Goal: Use online tool/utility: Utilize a website feature to perform a specific function

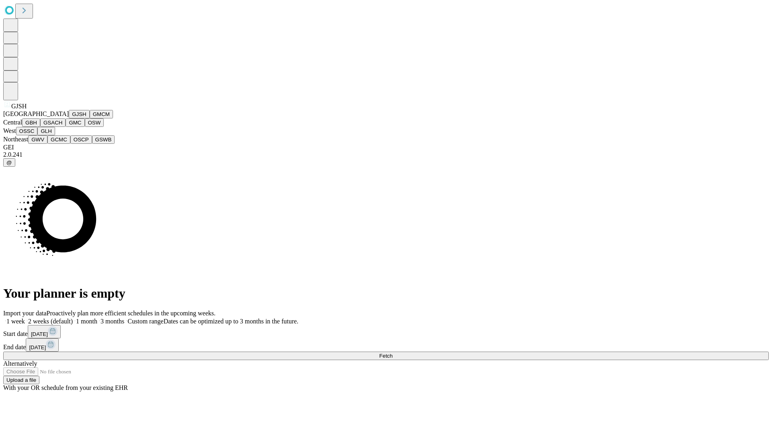
click at [69, 118] on button "GJSH" at bounding box center [79, 114] width 21 height 8
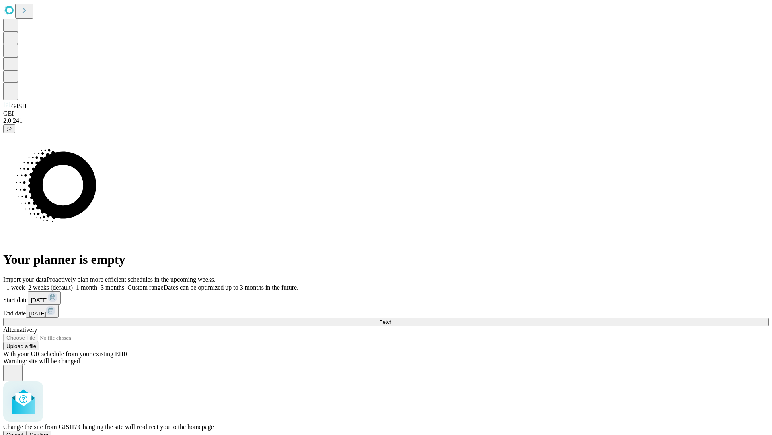
click at [49, 431] on span "Confirm" at bounding box center [39, 434] width 19 height 6
click at [73, 284] on label "2 weeks (default)" at bounding box center [49, 287] width 48 height 7
click at [393, 319] on span "Fetch" at bounding box center [385, 322] width 13 height 6
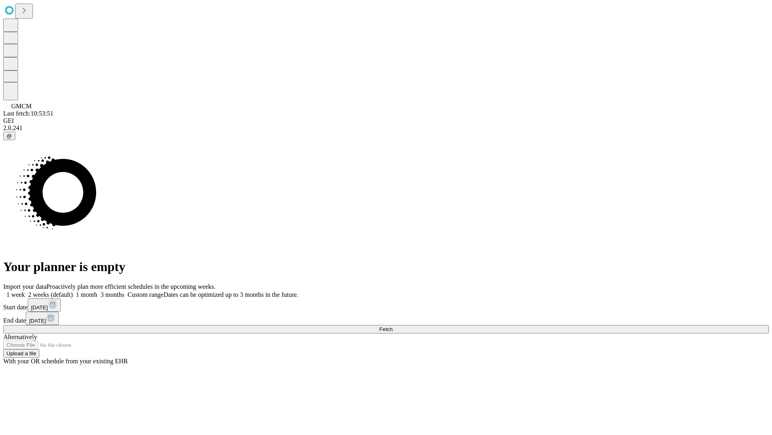
click at [73, 291] on label "2 weeks (default)" at bounding box center [49, 294] width 48 height 7
click at [393, 326] on span "Fetch" at bounding box center [385, 329] width 13 height 6
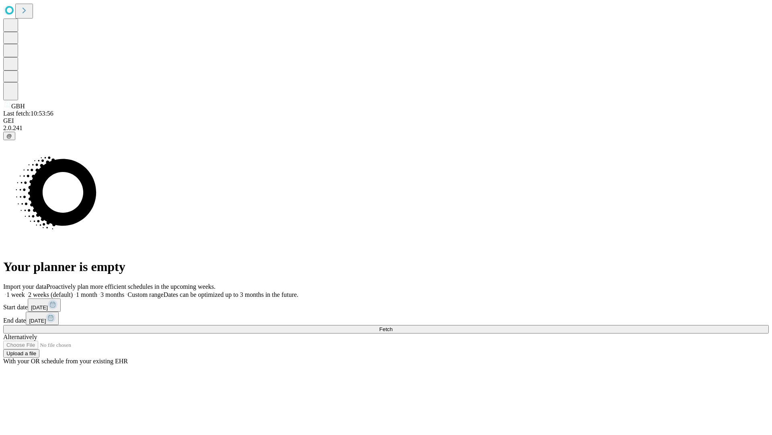
click at [73, 291] on label "2 weeks (default)" at bounding box center [49, 294] width 48 height 7
click at [393, 326] on span "Fetch" at bounding box center [385, 329] width 13 height 6
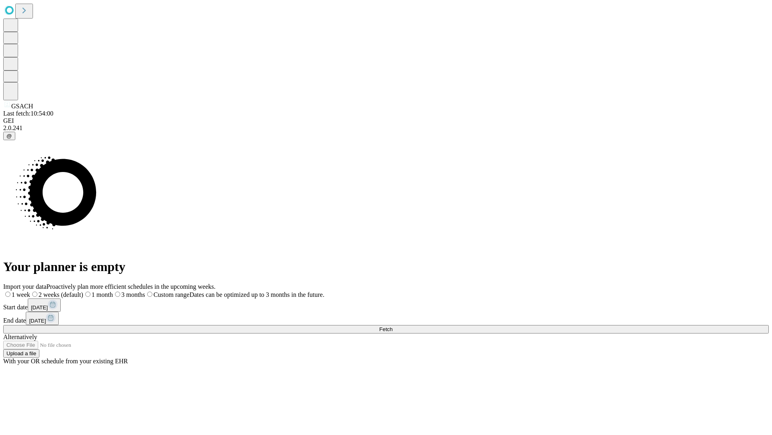
click at [83, 291] on label "2 weeks (default)" at bounding box center [56, 294] width 53 height 7
click at [393, 326] on span "Fetch" at bounding box center [385, 329] width 13 height 6
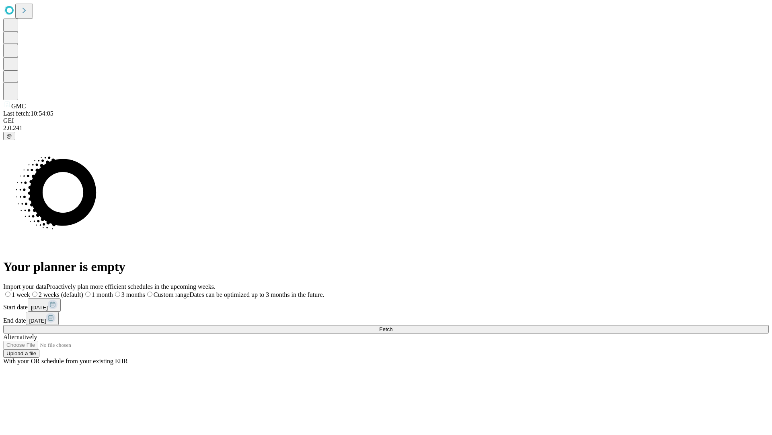
click at [393, 326] on span "Fetch" at bounding box center [385, 329] width 13 height 6
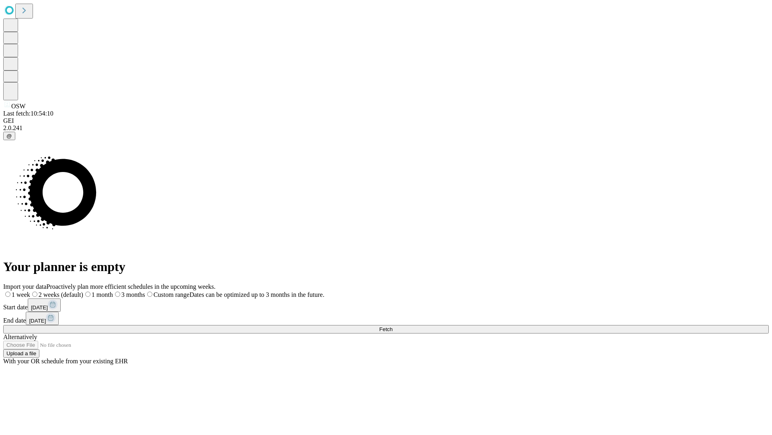
click at [393, 326] on span "Fetch" at bounding box center [385, 329] width 13 height 6
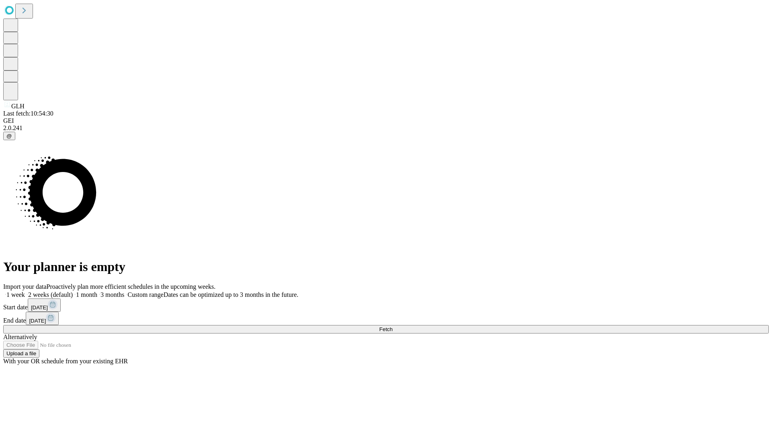
click at [393, 326] on span "Fetch" at bounding box center [385, 329] width 13 height 6
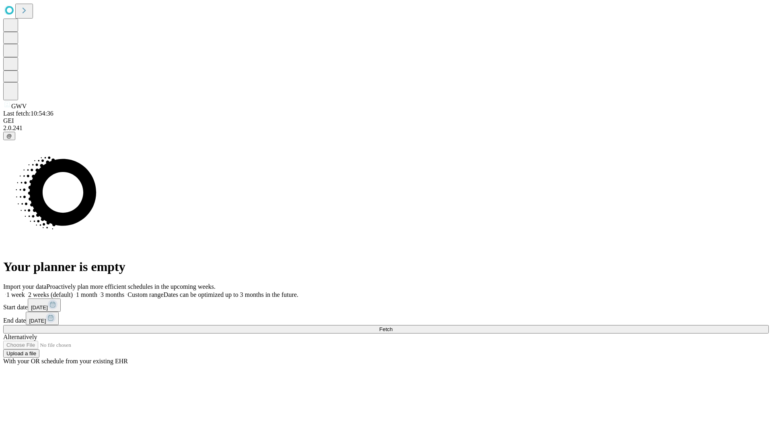
click at [73, 291] on label "2 weeks (default)" at bounding box center [49, 294] width 48 height 7
click at [393, 326] on span "Fetch" at bounding box center [385, 329] width 13 height 6
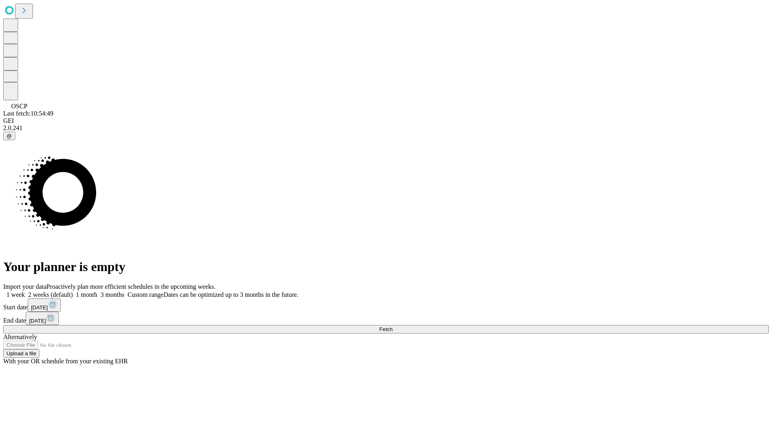
click at [73, 291] on label "2 weeks (default)" at bounding box center [49, 294] width 48 height 7
click at [393, 326] on span "Fetch" at bounding box center [385, 329] width 13 height 6
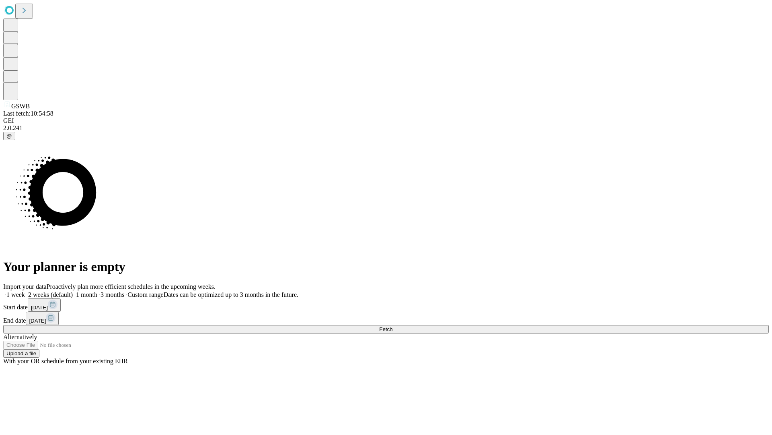
click at [73, 291] on label "2 weeks (default)" at bounding box center [49, 294] width 48 height 7
click at [393, 326] on span "Fetch" at bounding box center [385, 329] width 13 height 6
